Goal: Navigation & Orientation: Find specific page/section

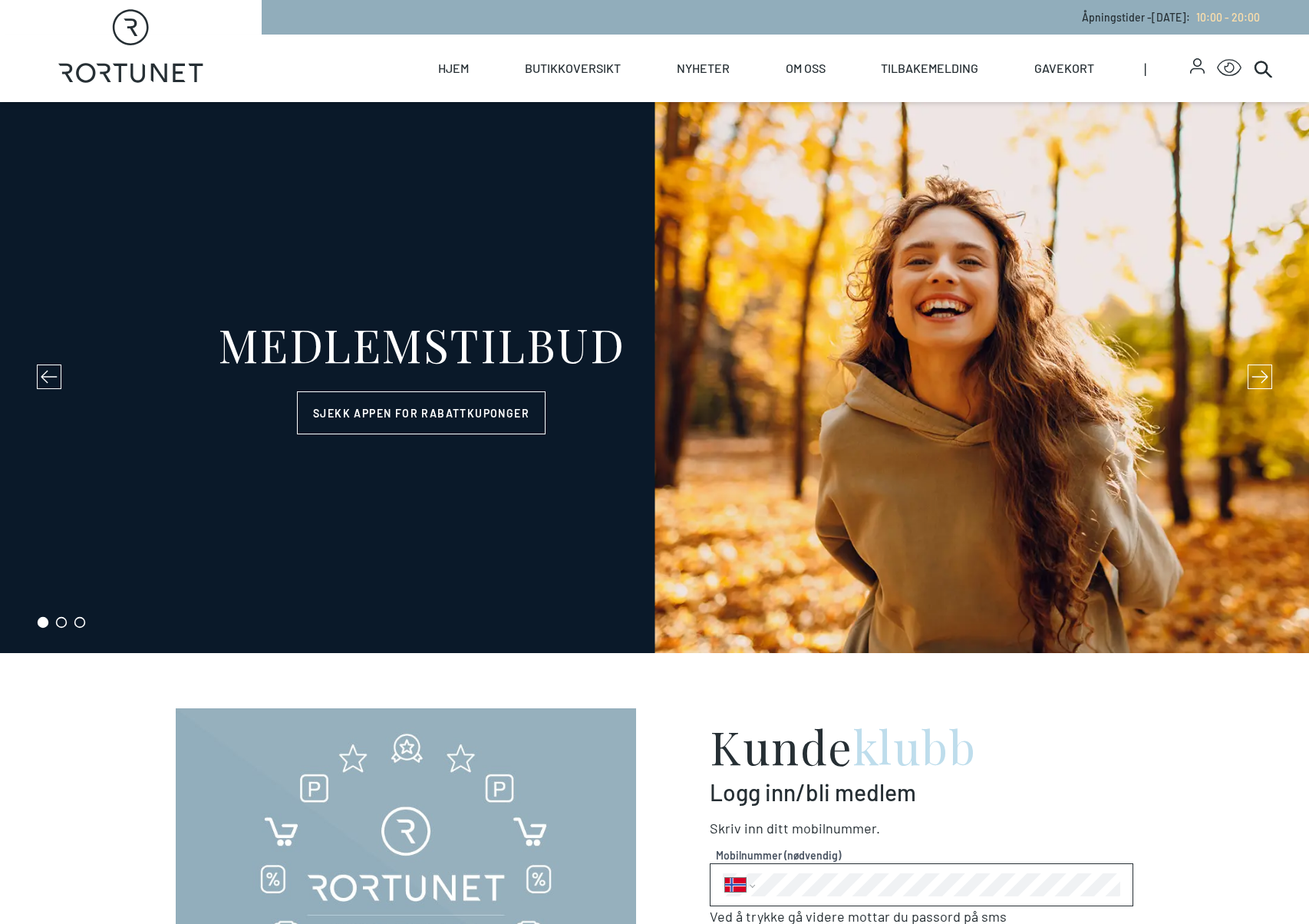
select select "NO"
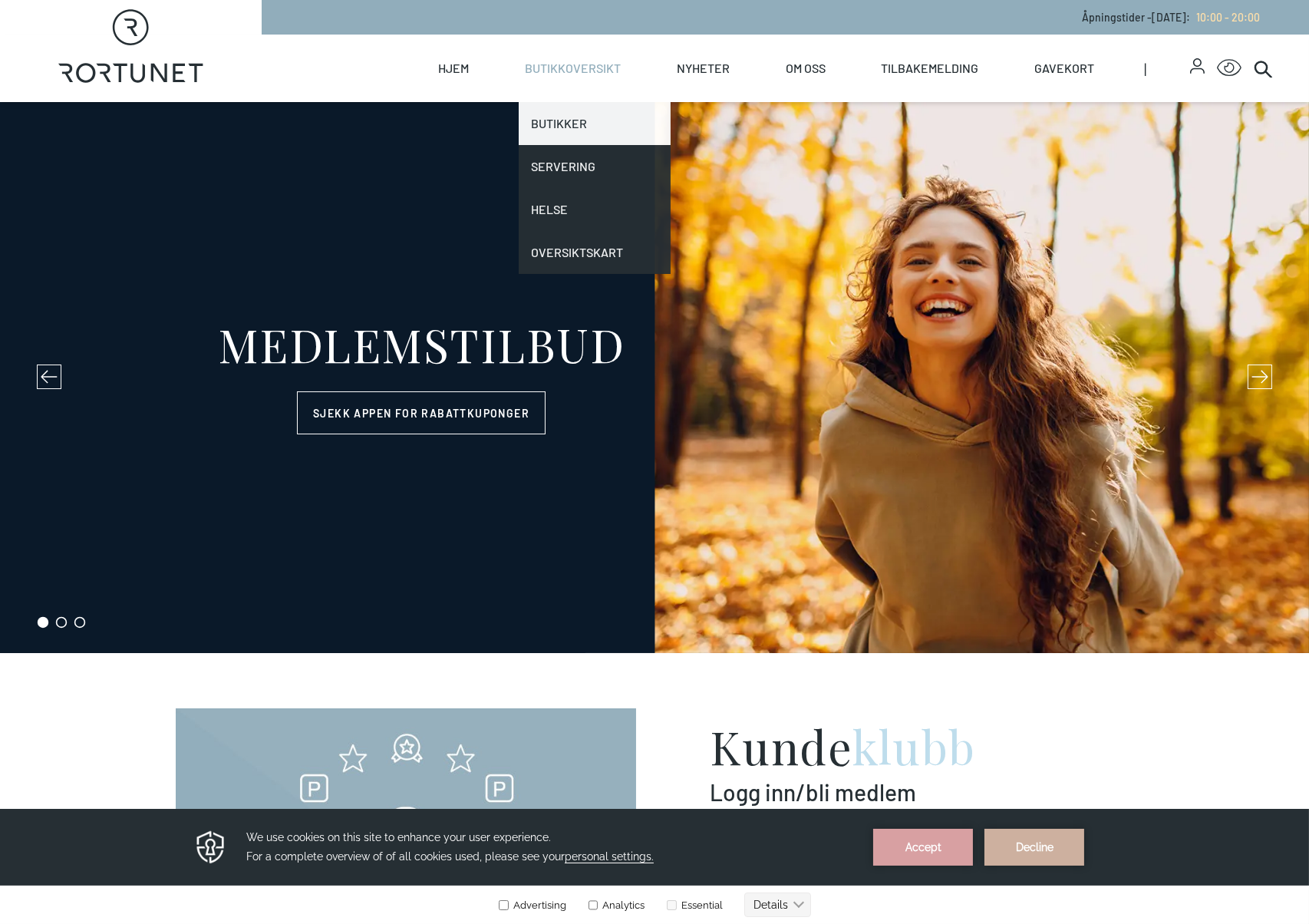
click at [568, 131] on link "Butikker" at bounding box center [595, 123] width 152 height 43
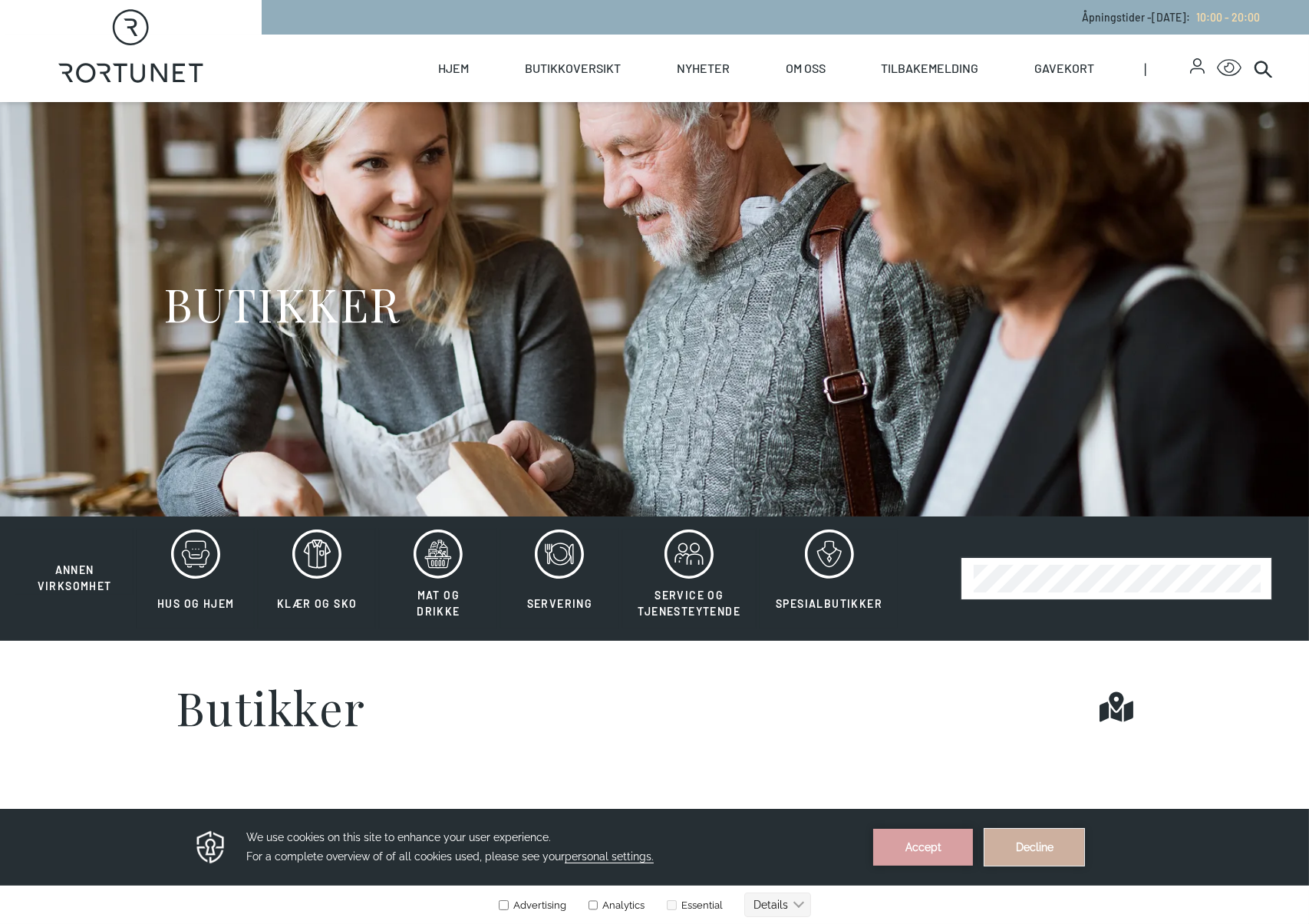
click at [1071, 843] on button "Decline" at bounding box center [1034, 847] width 100 height 37
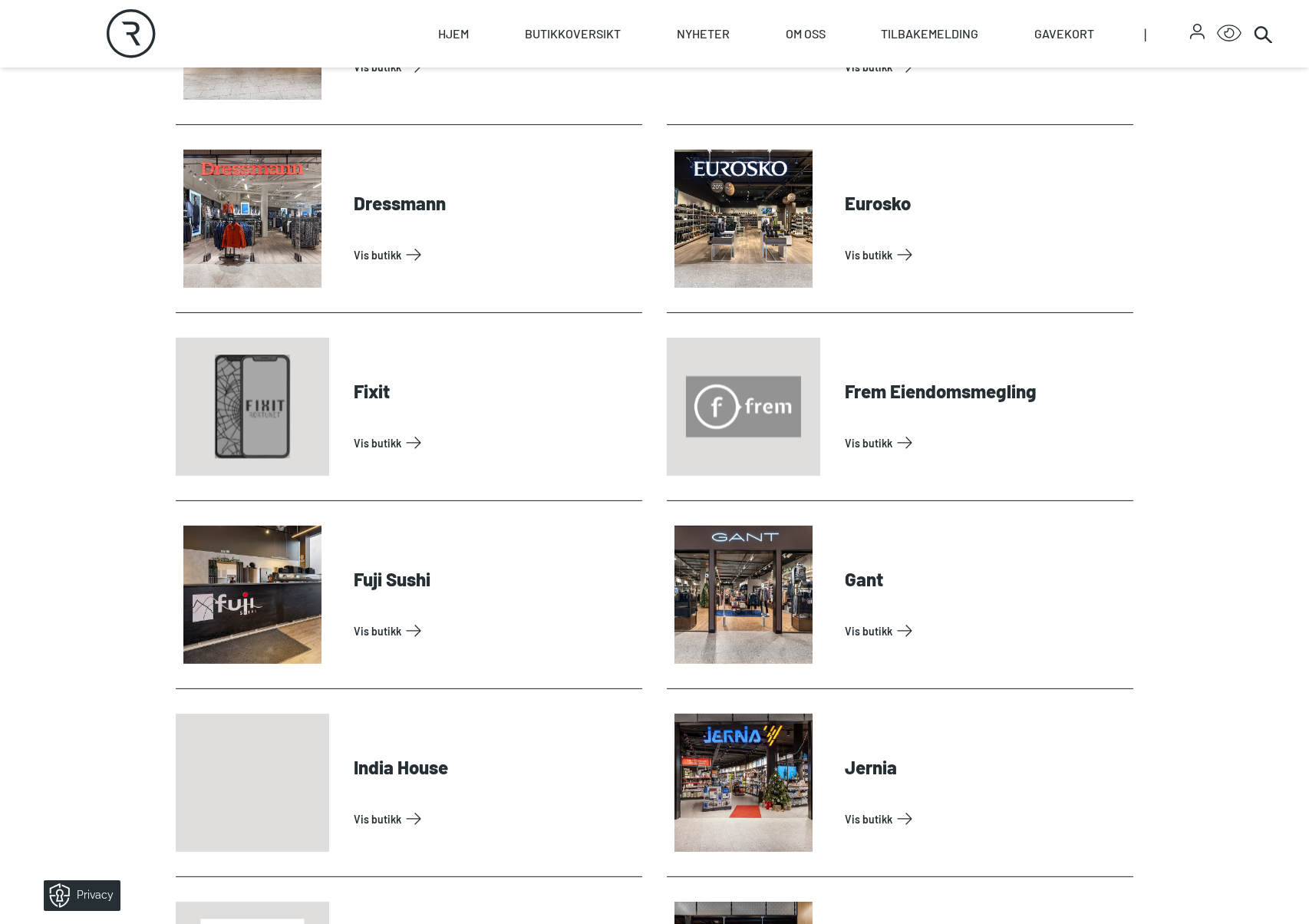
scroll to position [1041, 0]
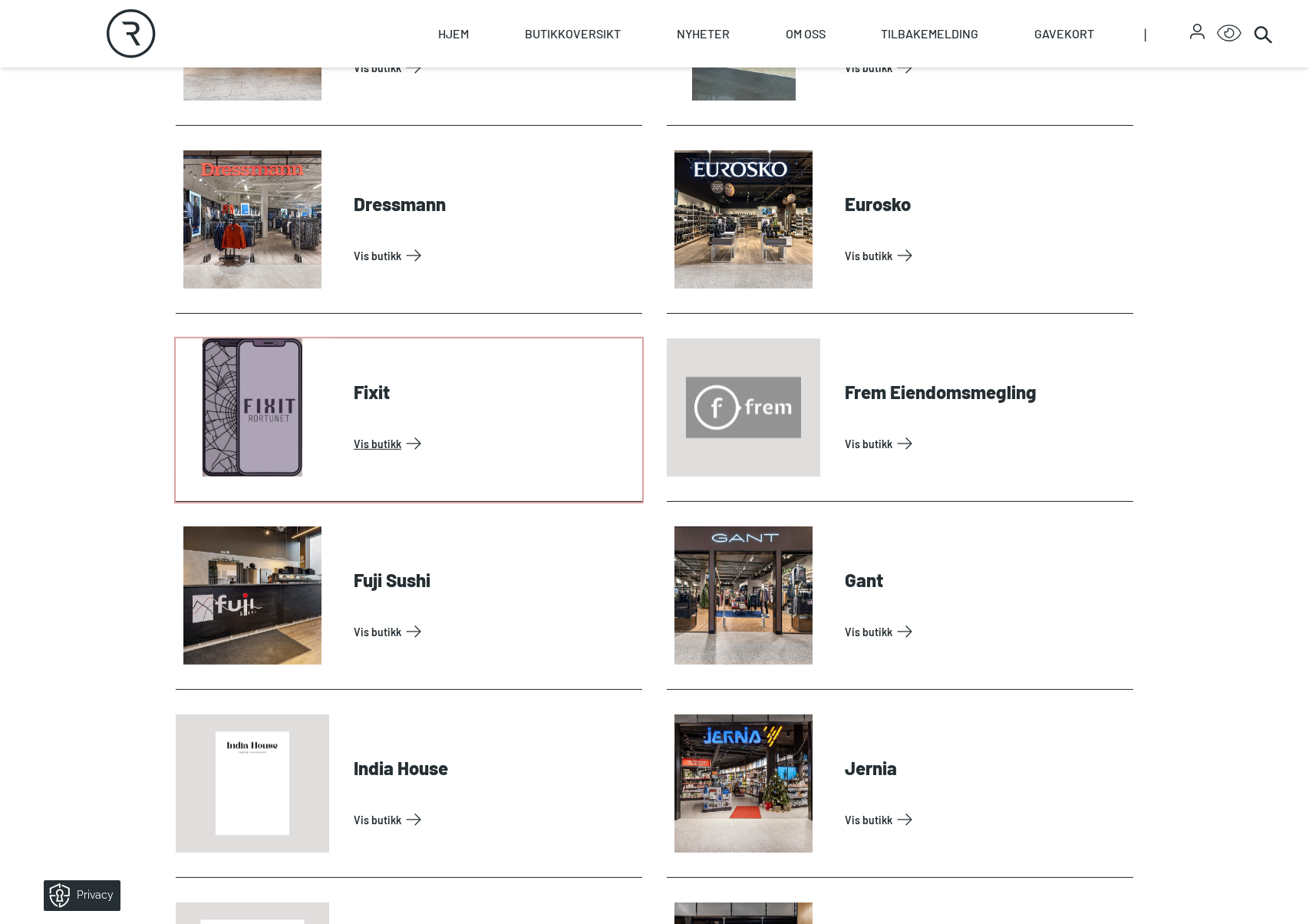
click at [364, 431] on link "Vis butikk" at bounding box center [495, 444] width 283 height 25
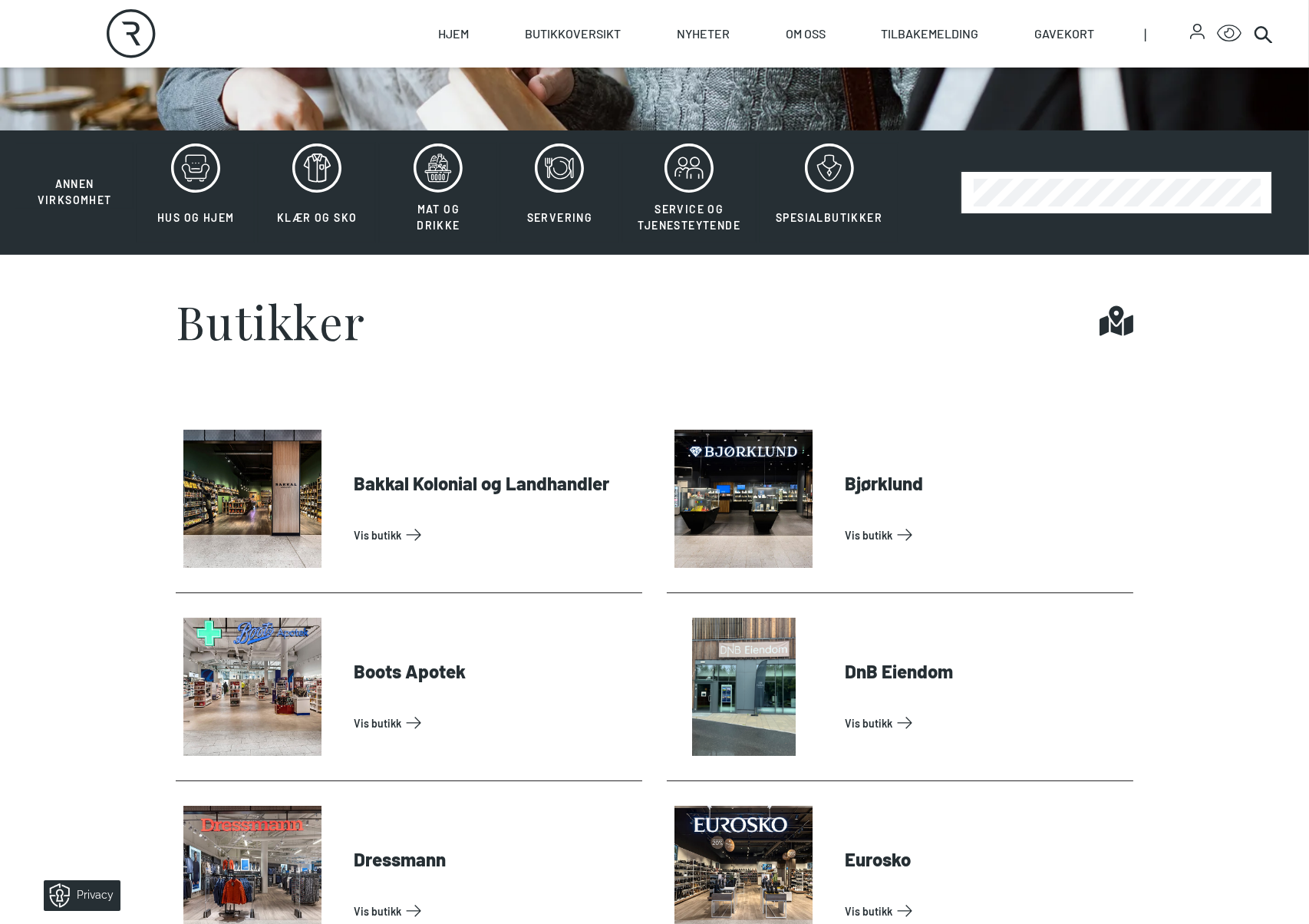
scroll to position [386, 0]
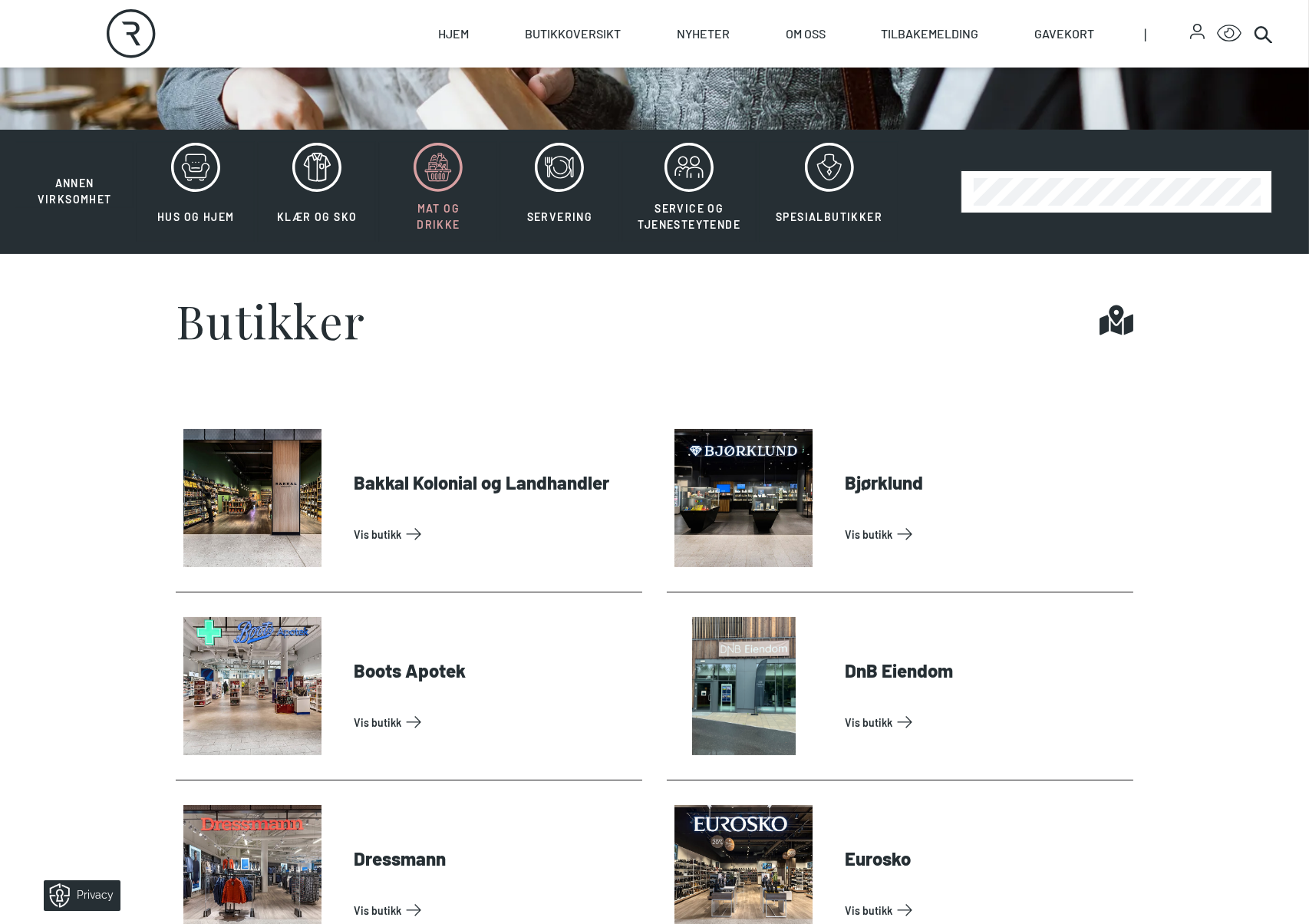
click at [407, 206] on span "Mat og drikke" at bounding box center [438, 217] width 86 height 33
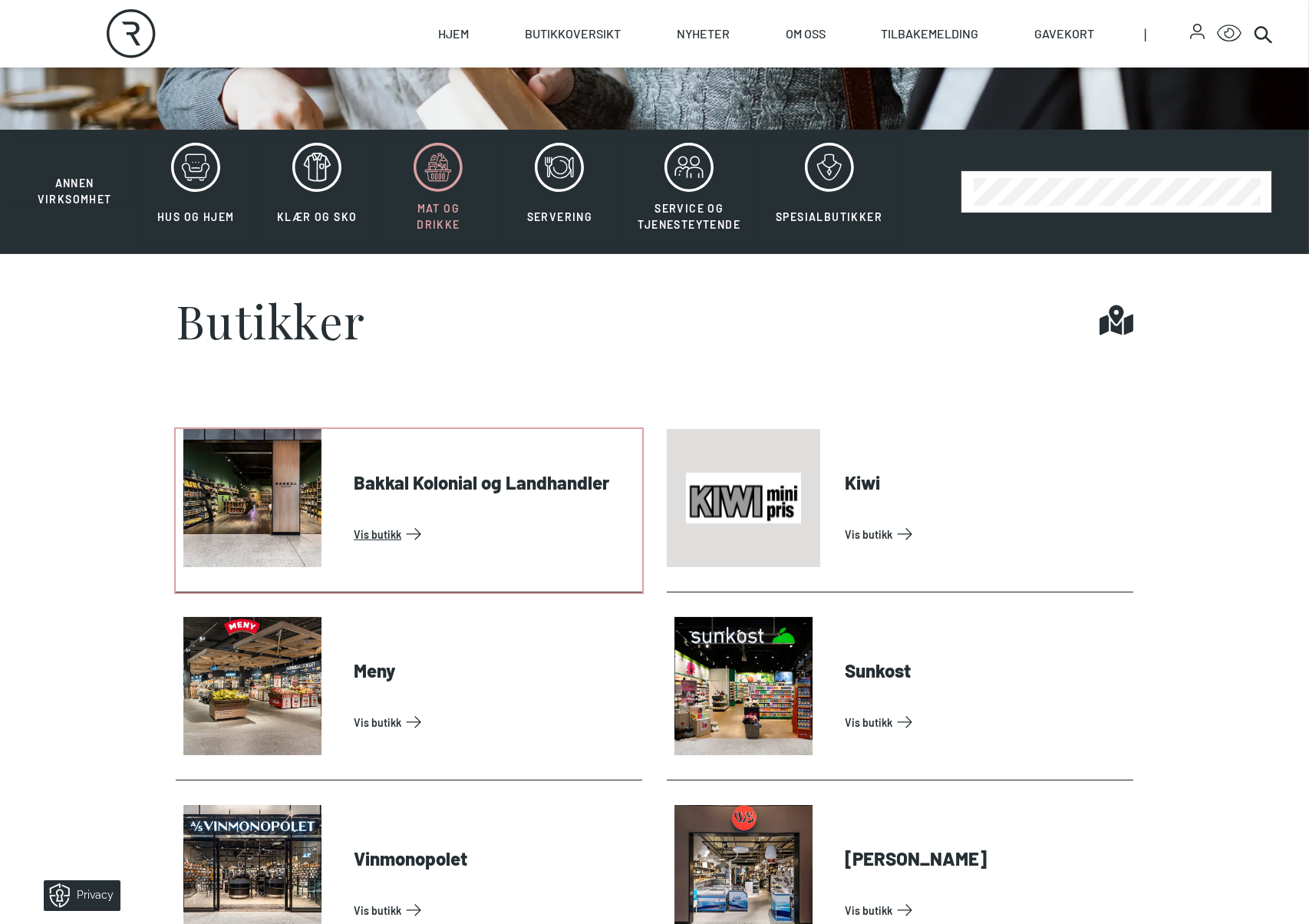
click at [403, 522] on link "Vis butikk" at bounding box center [495, 534] width 283 height 25
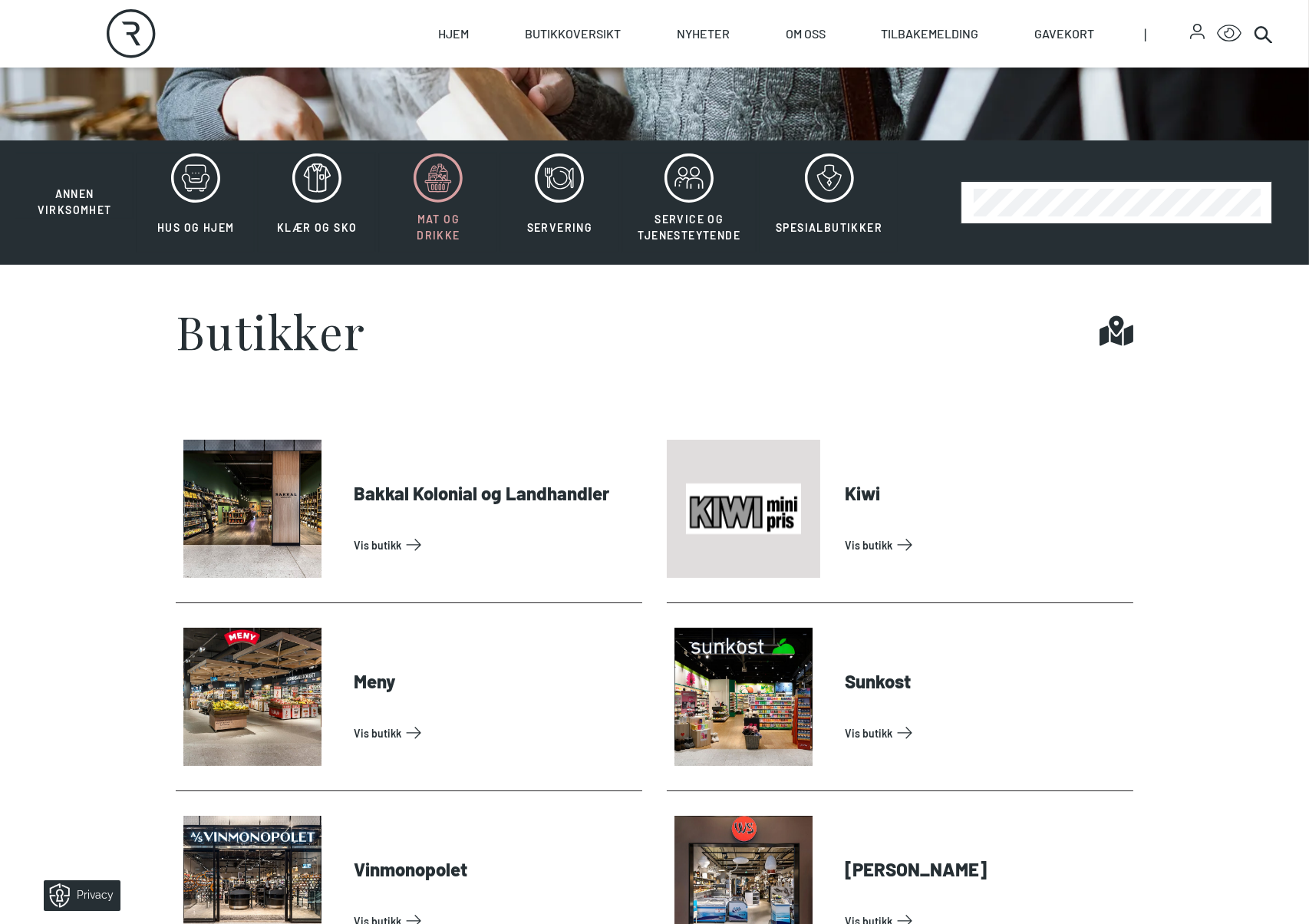
scroll to position [179, 0]
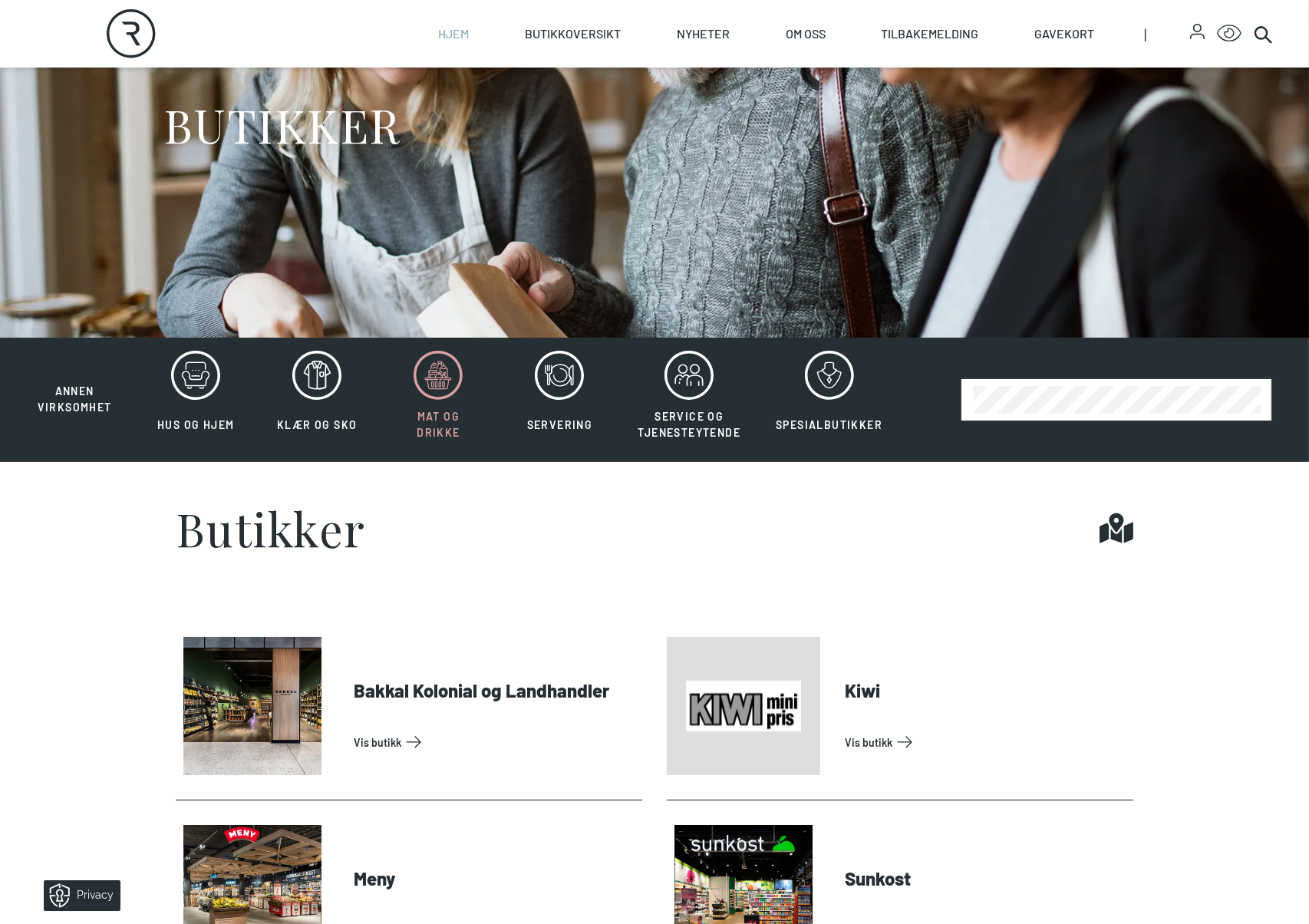
click at [441, 39] on link "Hjem" at bounding box center [454, 33] width 31 height 67
select select "NO"
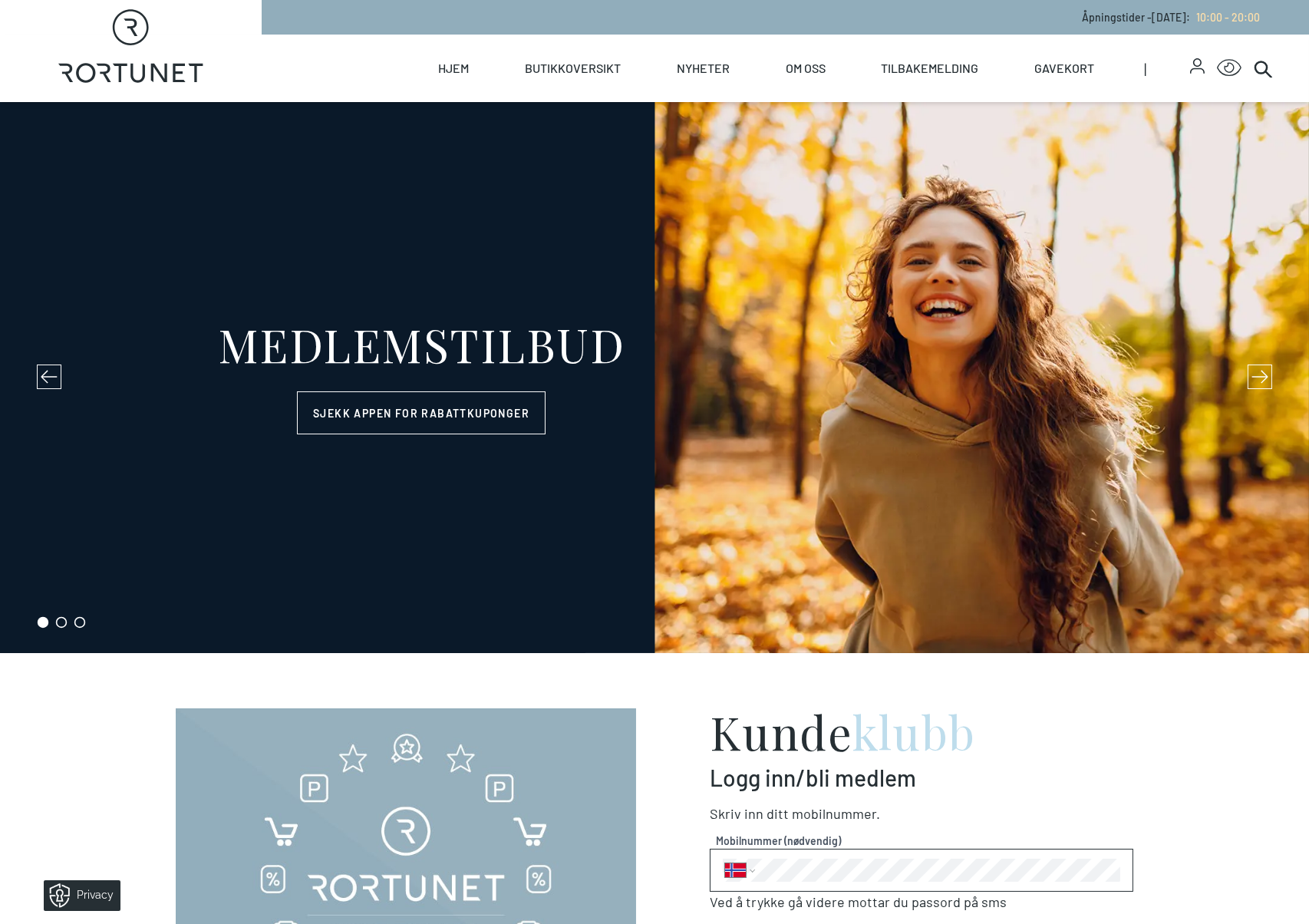
click at [1242, 365] on div "MEDLEMSTILBUD Sjekk appen for rabattkuponger" at bounding box center [654, 377] width 1309 height 551
click at [1252, 375] on icon at bounding box center [1260, 377] width 17 height 17
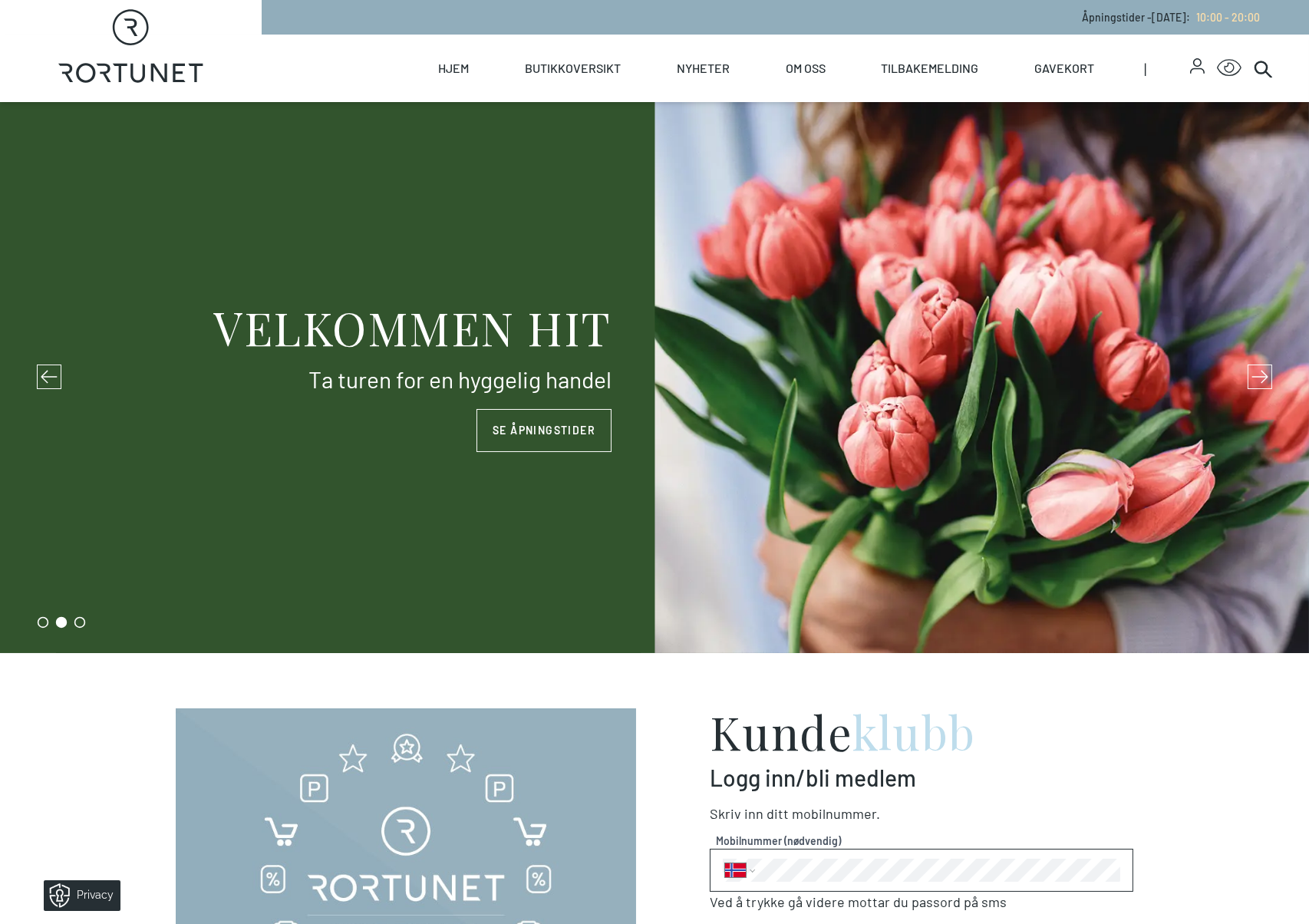
click at [1252, 375] on icon at bounding box center [1260, 377] width 17 height 17
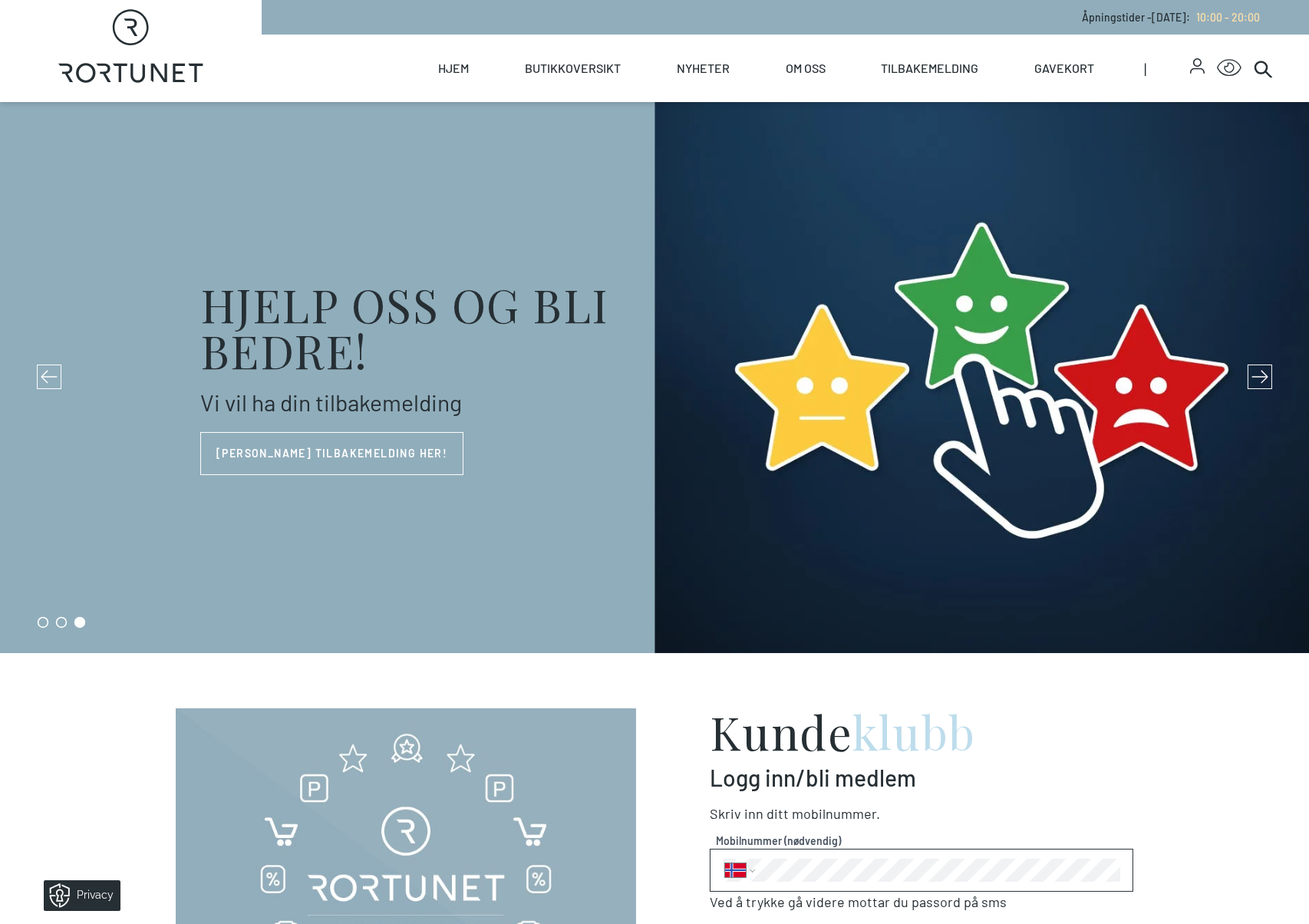
click at [1252, 375] on icon at bounding box center [1260, 377] width 17 height 17
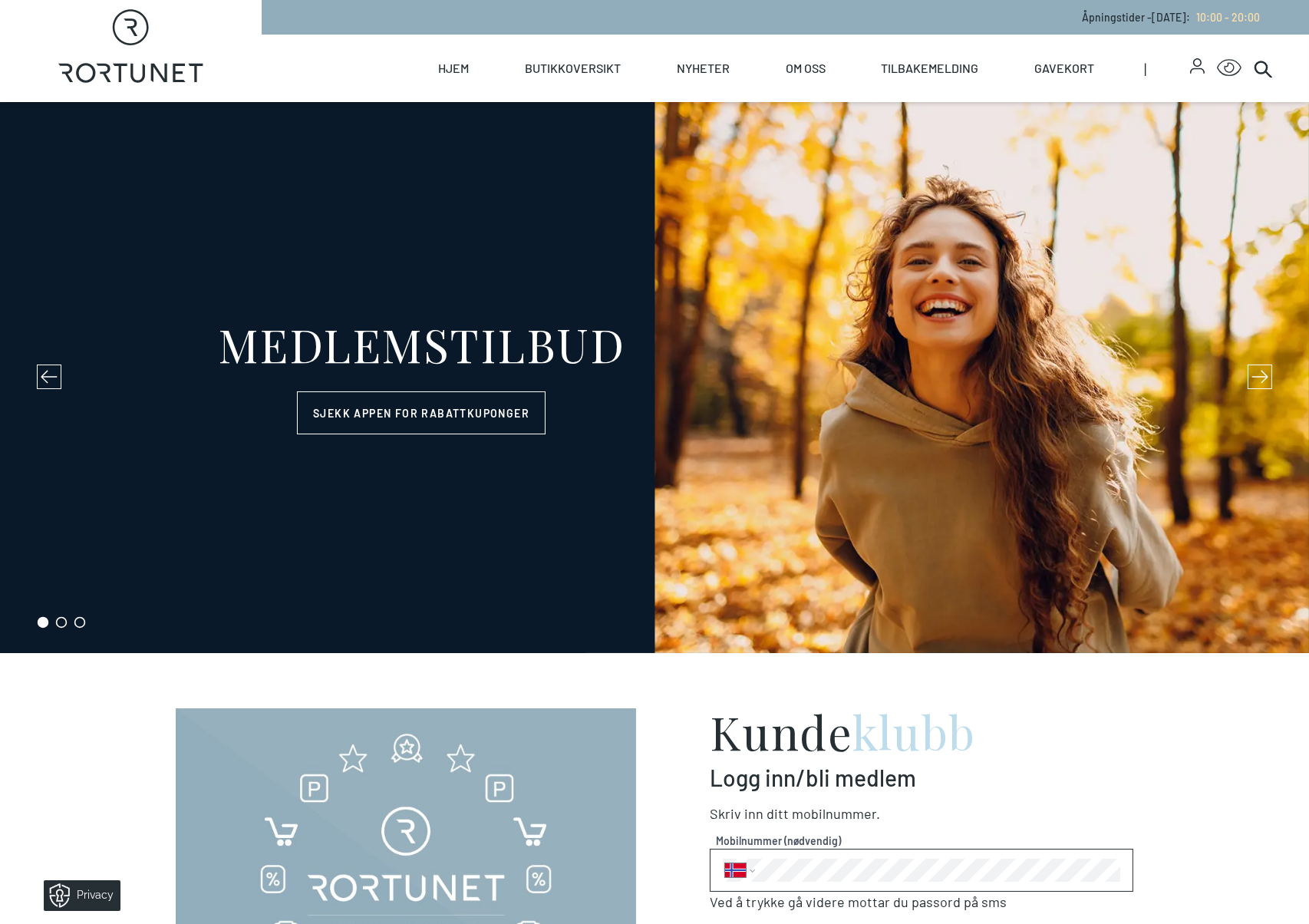
click at [46, 382] on icon at bounding box center [50, 377] width 17 height 17
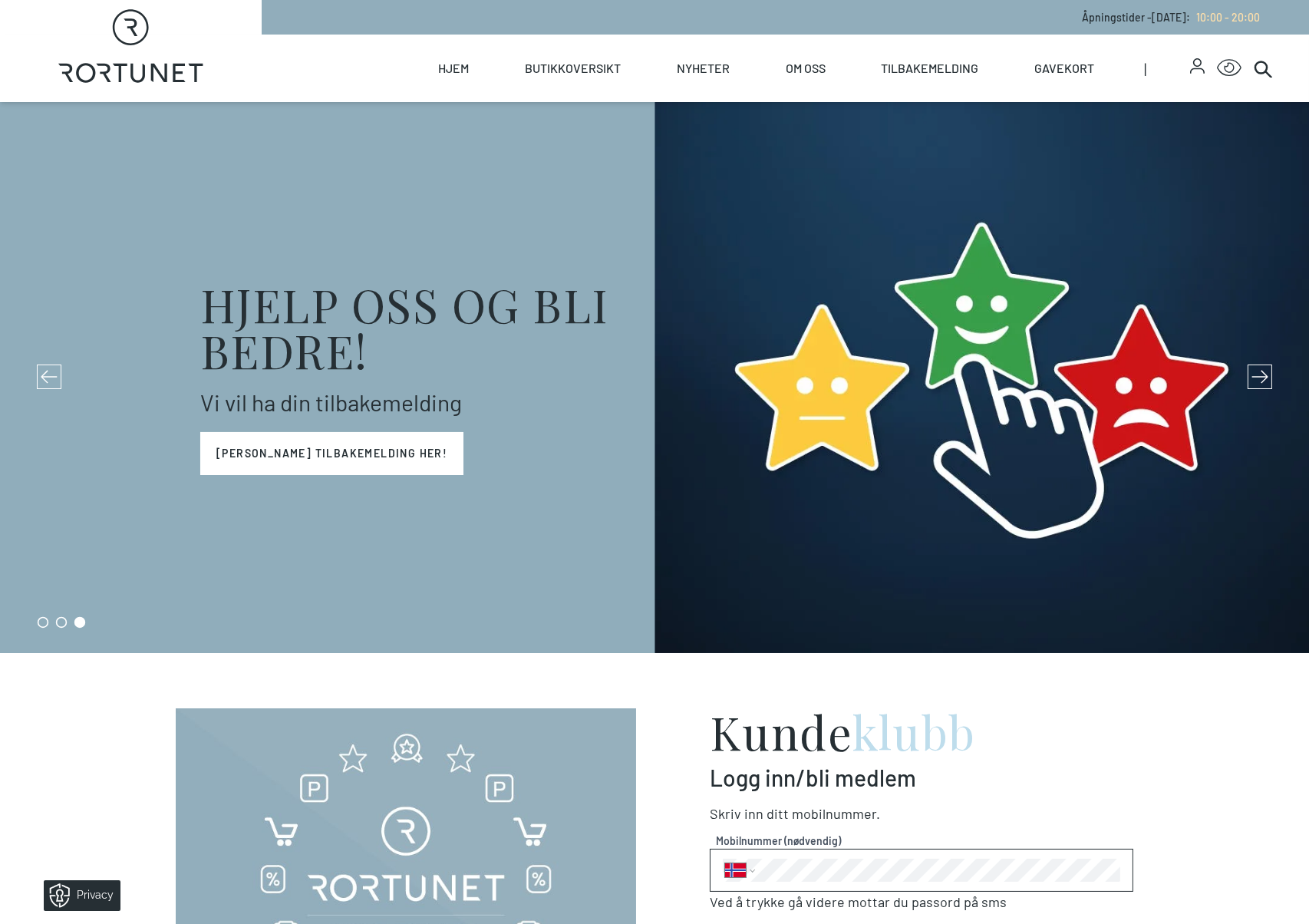
click at [270, 451] on link "[PERSON_NAME] tilbakemelding her!" at bounding box center [332, 453] width 263 height 43
